Goal: Task Accomplishment & Management: Manage account settings

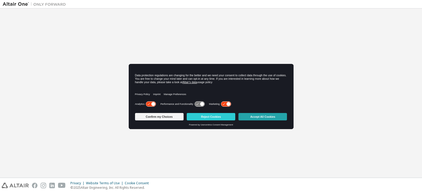
click at [262, 115] on button "Accept All Cookies" at bounding box center [262, 116] width 49 height 7
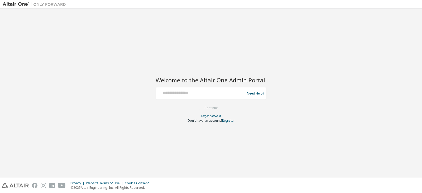
click at [219, 98] on div at bounding box center [201, 93] width 86 height 10
click at [218, 94] on input "text" at bounding box center [201, 92] width 86 height 8
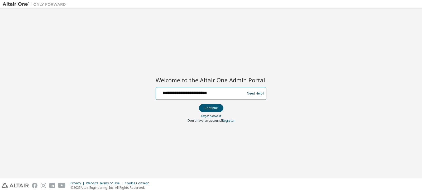
type input "**********"
click at [199, 104] on button "Continue" at bounding box center [211, 108] width 25 height 8
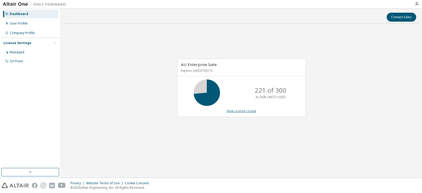
click at [247, 113] on link "View License Usage" at bounding box center [241, 111] width 30 height 4
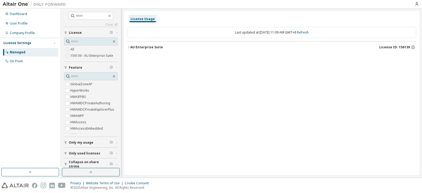
click at [130, 47] on icon "button" at bounding box center [128, 47] width 3 height 3
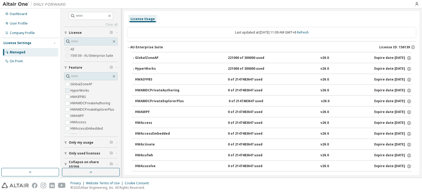
click at [81, 90] on label "HyperWorks" at bounding box center [80, 90] width 20 height 6
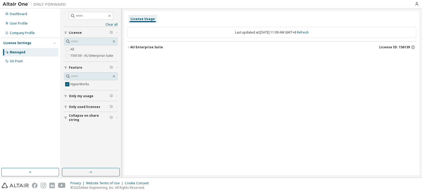
click at [75, 95] on span "Only my usage" at bounding box center [81, 96] width 25 height 4
click at [79, 93] on button "Only my usage" at bounding box center [91, 96] width 54 height 12
click at [37, 20] on div "User Profile" at bounding box center [30, 23] width 56 height 8
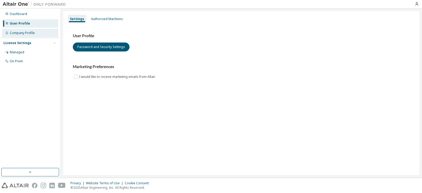
click at [30, 32] on div "Company Profile" at bounding box center [22, 33] width 25 height 4
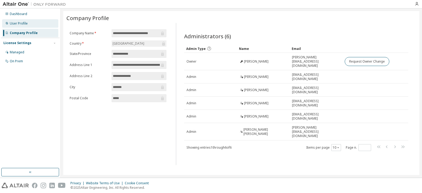
click at [30, 24] on div "User Profile" at bounding box center [30, 23] width 56 height 8
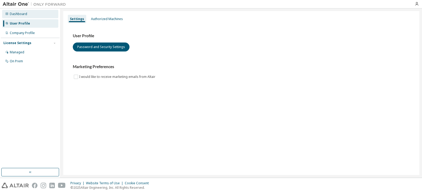
click at [30, 16] on div "Dashboard" at bounding box center [30, 14] width 56 height 8
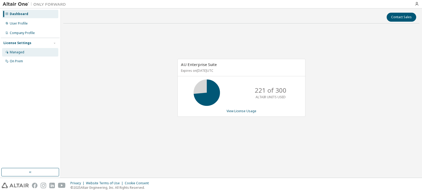
click at [32, 51] on div "Managed" at bounding box center [30, 52] width 56 height 8
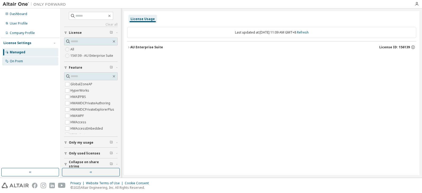
click at [32, 61] on div "On Prem" at bounding box center [30, 61] width 56 height 8
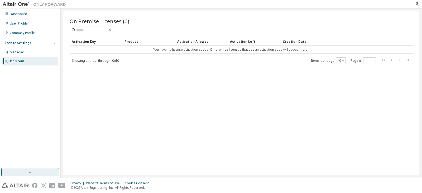
click at [33, 172] on button "button" at bounding box center [30, 172] width 58 height 8
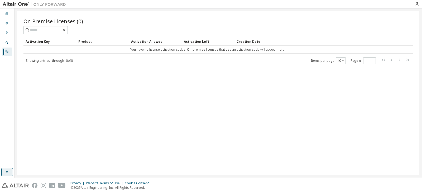
click at [3, 169] on button "button" at bounding box center [7, 172] width 12 height 8
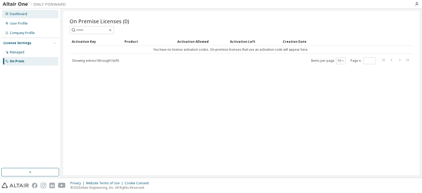
click at [25, 13] on div "Dashboard" at bounding box center [18, 14] width 17 height 4
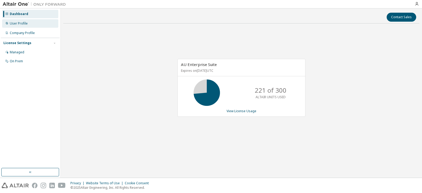
click at [28, 23] on div "User Profile" at bounding box center [30, 23] width 56 height 8
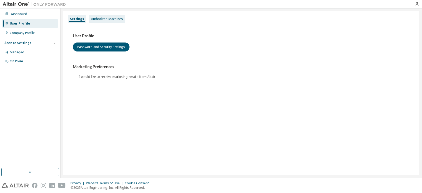
click at [114, 17] on div "Authorized Machines" at bounding box center [107, 19] width 32 height 4
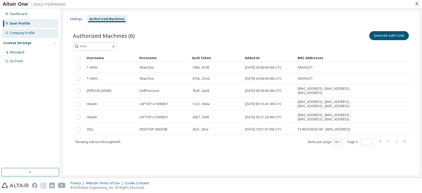
click at [31, 33] on div "Company Profile" at bounding box center [22, 33] width 25 height 4
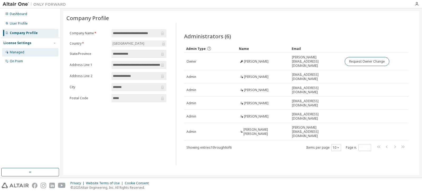
click at [33, 55] on div "Managed" at bounding box center [30, 52] width 56 height 8
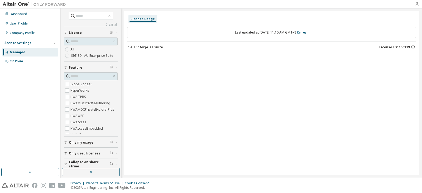
click at [415, 2] on icon "button" at bounding box center [416, 4] width 4 height 4
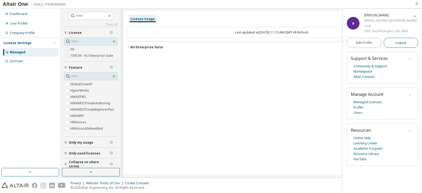
click at [389, 42] on button "Logout" at bounding box center [401, 43] width 35 height 10
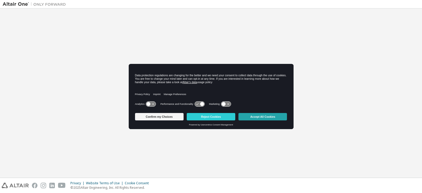
click at [268, 116] on button "Accept All Cookies" at bounding box center [262, 116] width 49 height 7
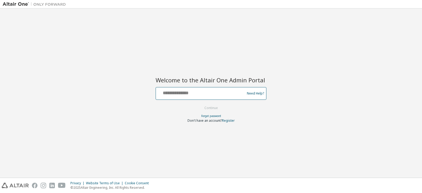
click at [206, 94] on input "text" at bounding box center [201, 92] width 86 height 8
type input "**********"
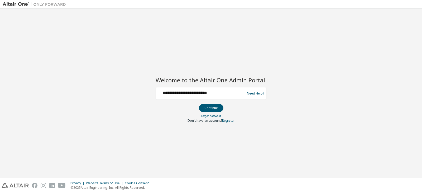
click at [216, 102] on form "**********" at bounding box center [211, 105] width 111 height 36
click at [215, 107] on button "Continue" at bounding box center [211, 108] width 25 height 8
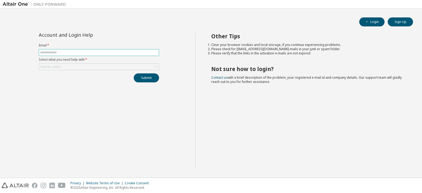
click at [95, 54] on input "text" at bounding box center [99, 52] width 118 height 4
type input "**********"
click at [91, 65] on div "Click to select" at bounding box center [99, 67] width 120 height 6
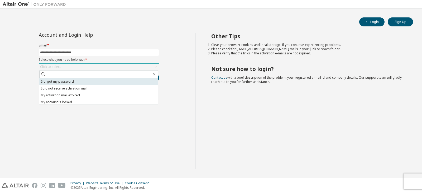
click at [91, 80] on li "I forgot my password" at bounding box center [98, 81] width 119 height 7
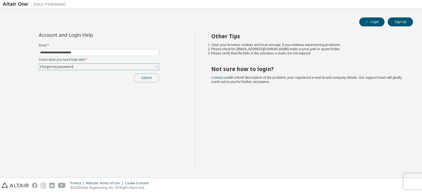
click at [148, 77] on button "Submit" at bounding box center [146, 77] width 25 height 9
click at [382, 20] on button "Login" at bounding box center [371, 21] width 25 height 9
